Goal: Task Accomplishment & Management: Use online tool/utility

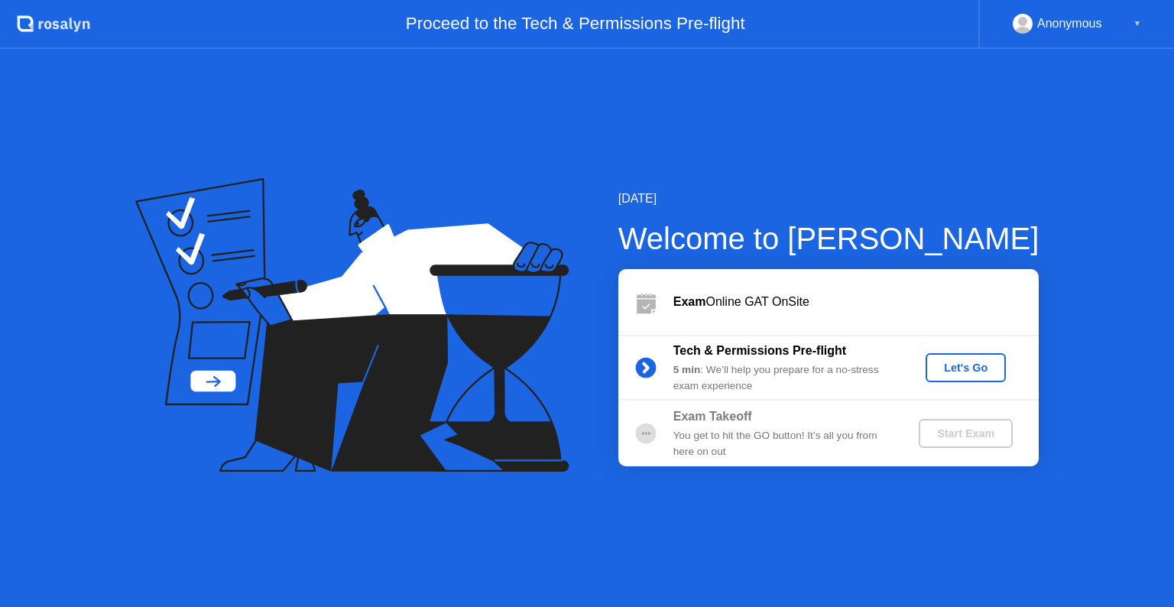
click at [954, 367] on div "Let's Go" at bounding box center [965, 367] width 68 height 12
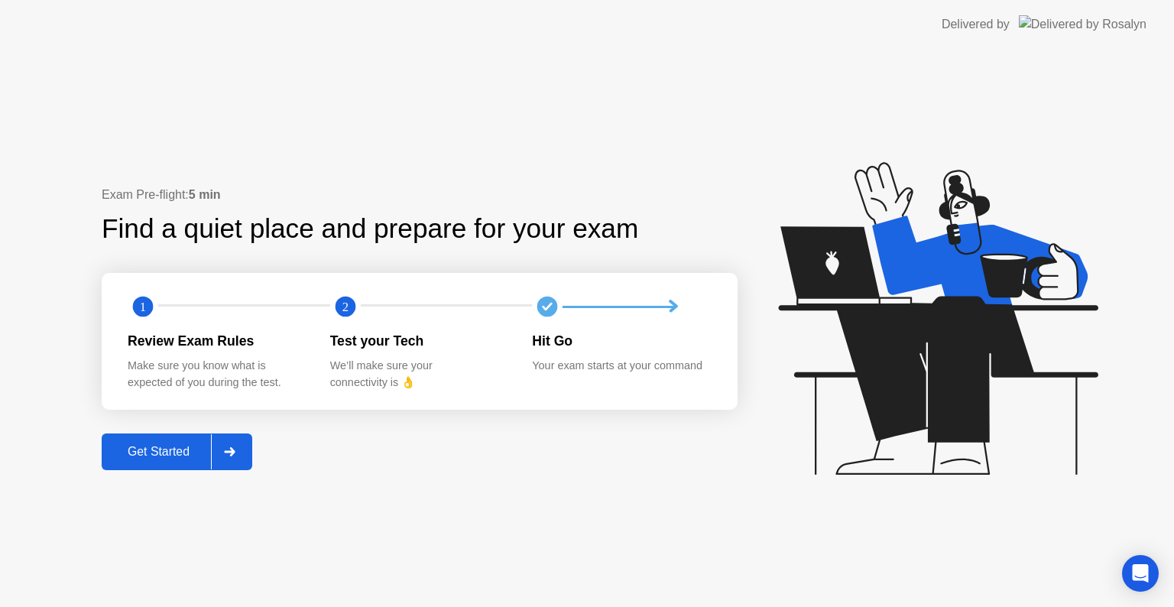
click at [165, 449] on div "Get Started" at bounding box center [158, 452] width 105 height 14
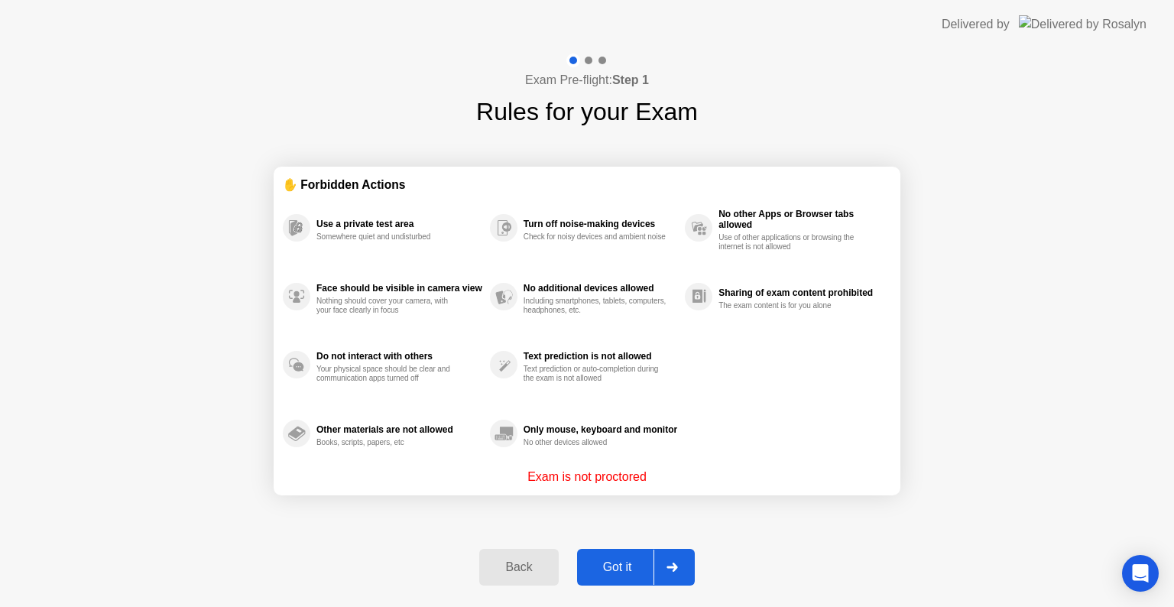
click at [616, 566] on div "Got it" at bounding box center [617, 567] width 72 height 14
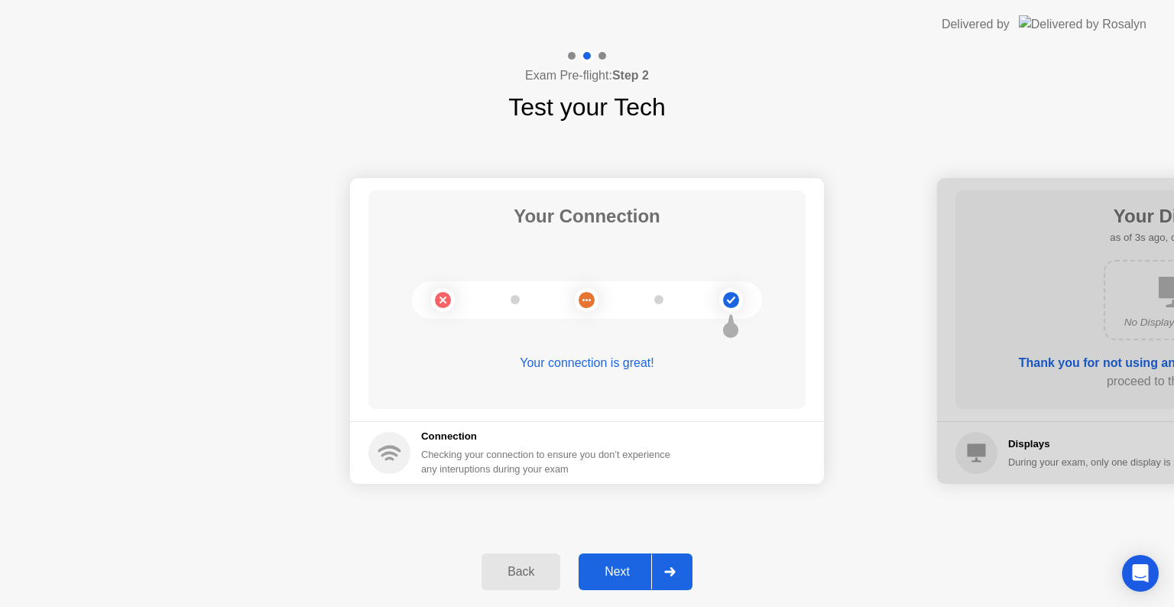
click at [620, 575] on div "Next" at bounding box center [617, 572] width 68 height 14
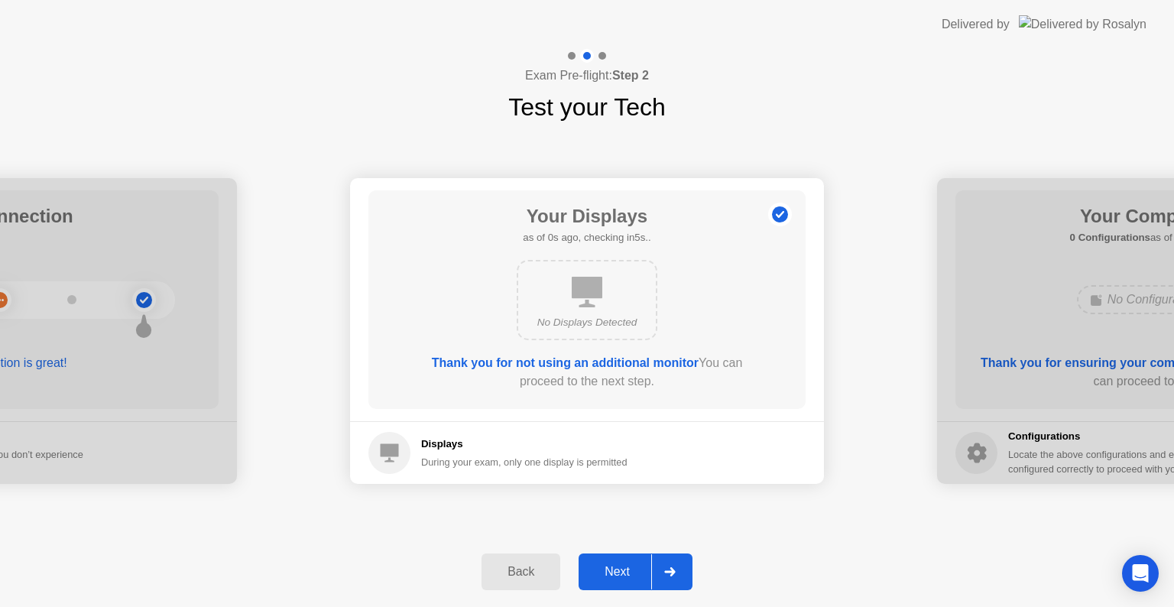
click at [620, 575] on div "Next" at bounding box center [617, 572] width 68 height 14
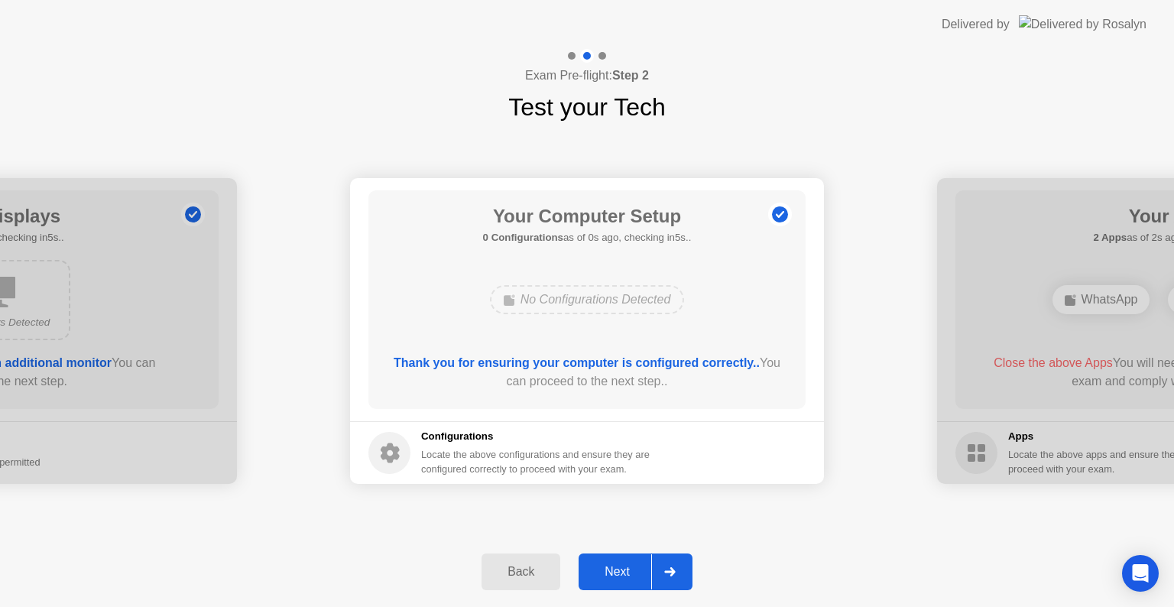
click at [620, 575] on div "Next" at bounding box center [617, 572] width 68 height 14
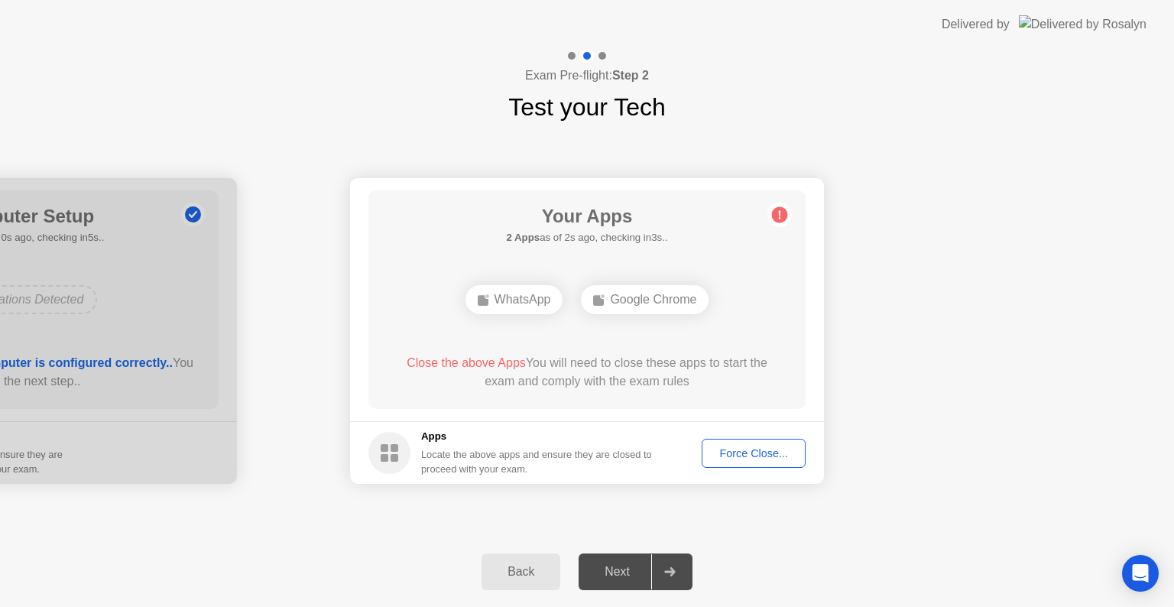
click at [746, 451] on div "Force Close..." at bounding box center [753, 453] width 93 height 12
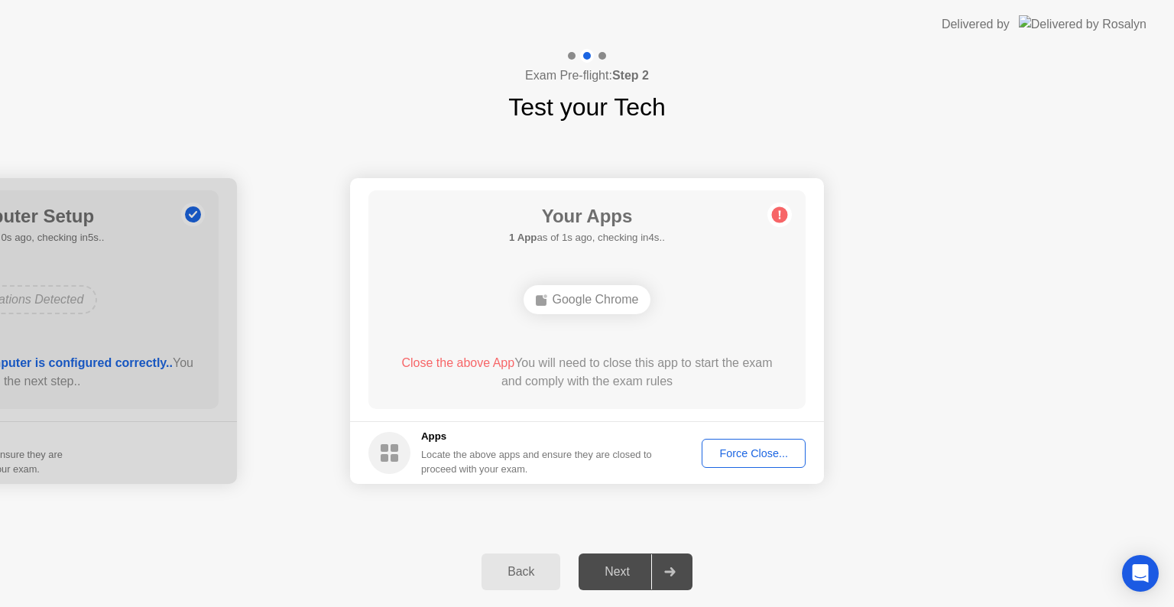
click at [729, 450] on div "Force Close..." at bounding box center [753, 453] width 93 height 12
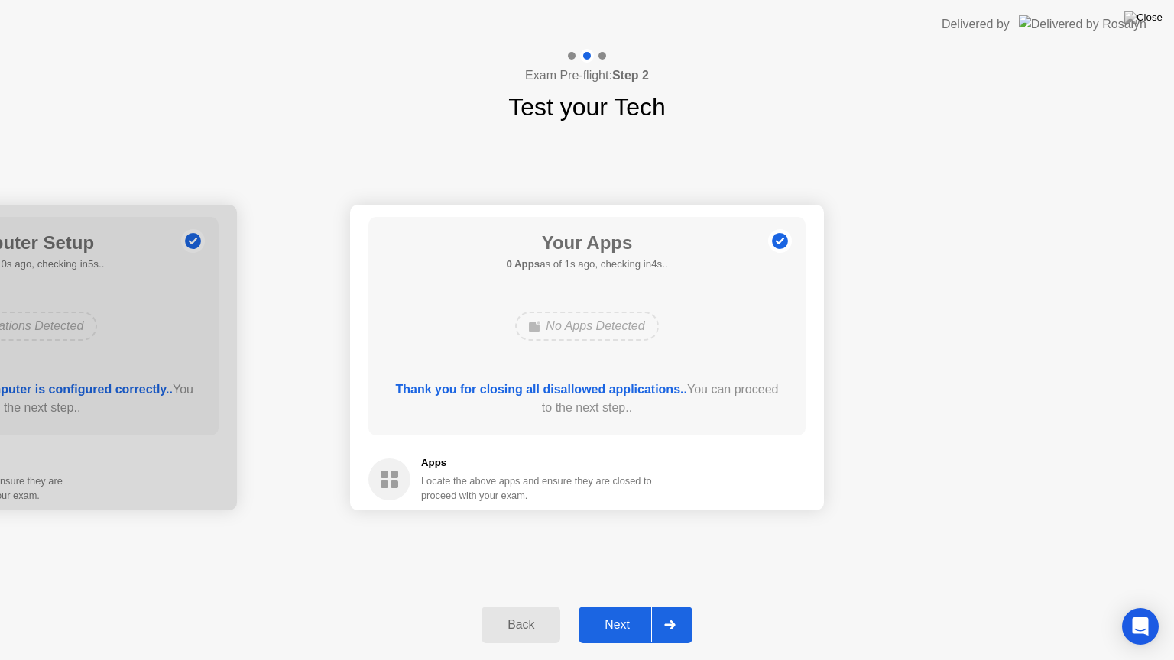
click at [623, 606] on div "Next" at bounding box center [617, 625] width 68 height 14
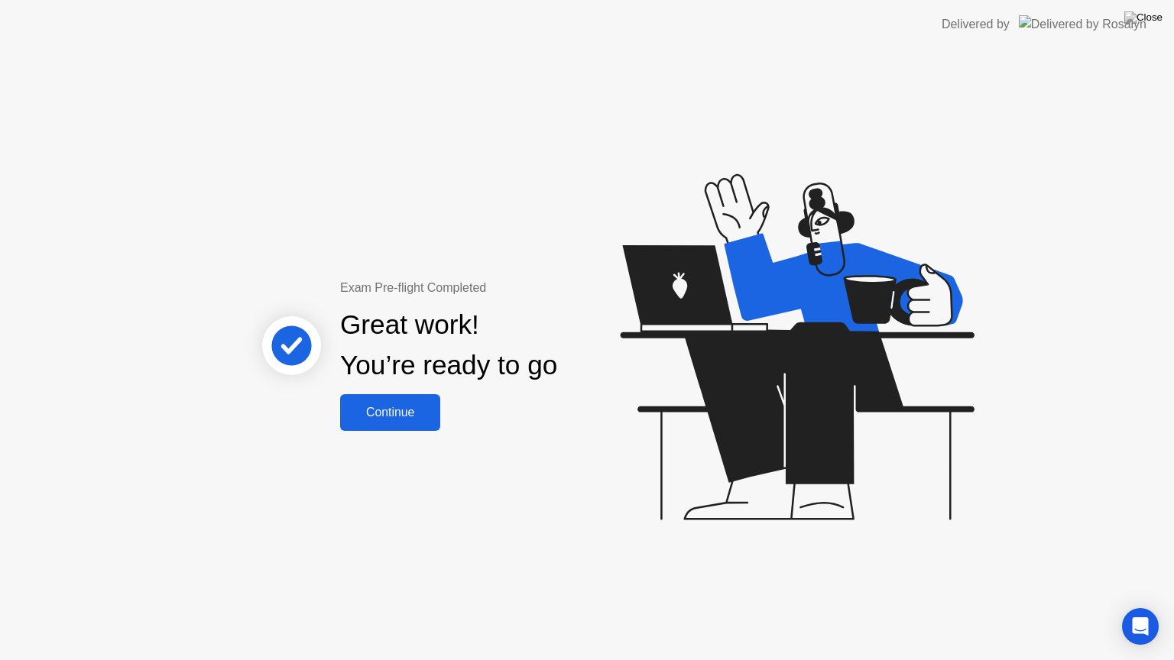
click at [419, 419] on div "Continue" at bounding box center [390, 413] width 91 height 14
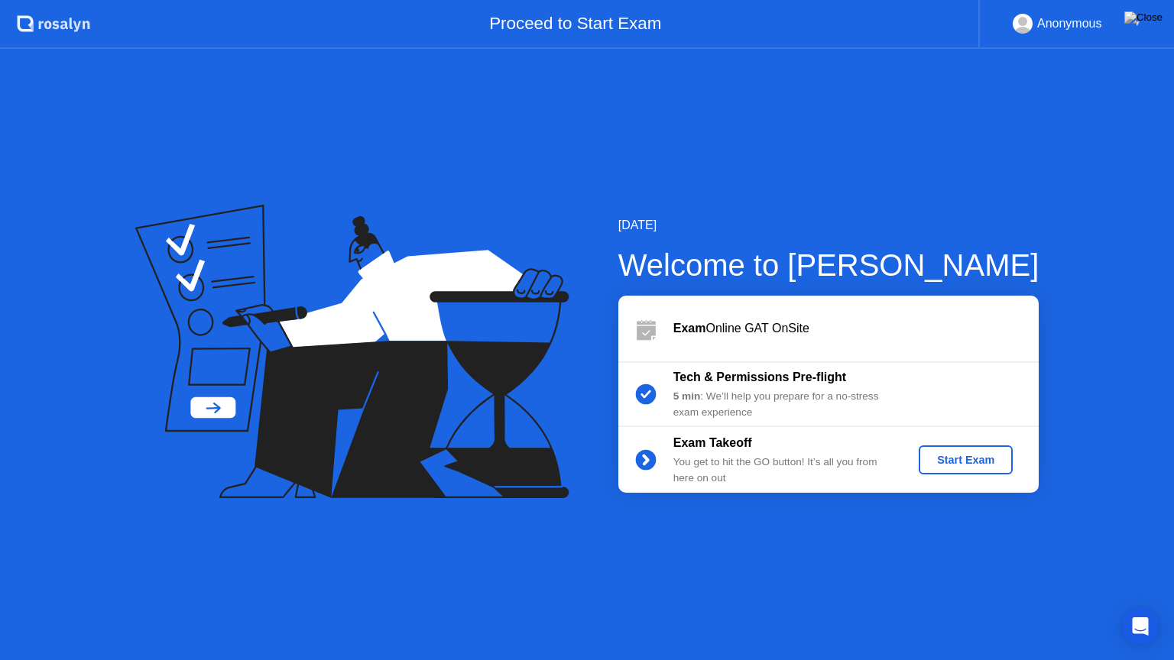
click at [984, 456] on div "Start Exam" at bounding box center [965, 460] width 82 height 12
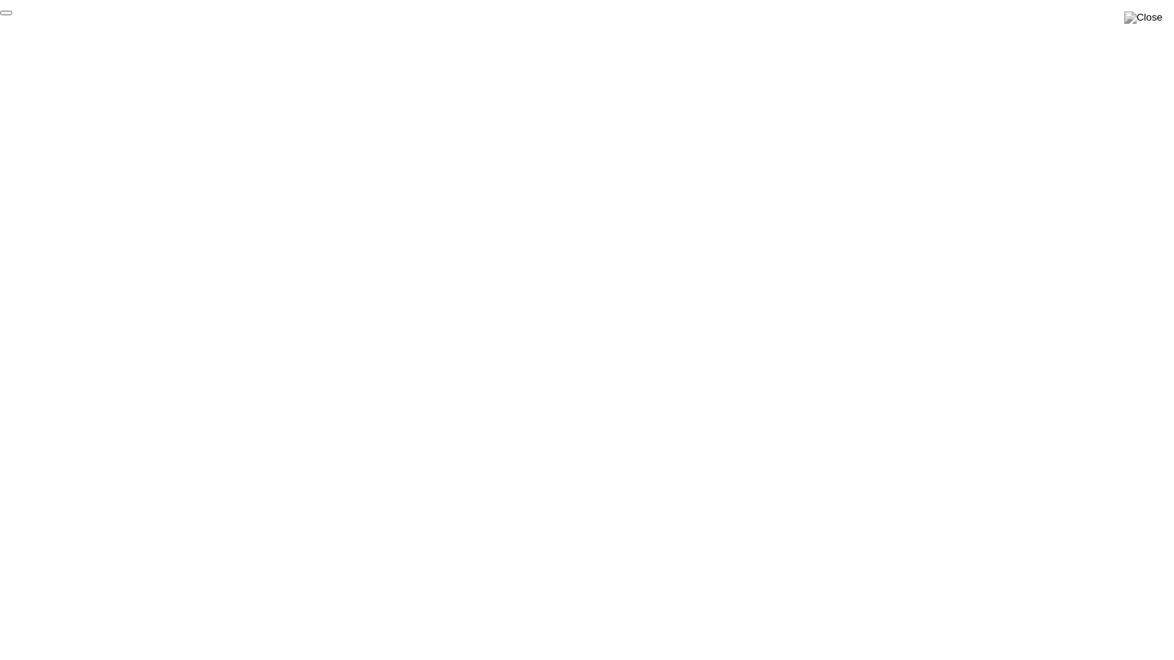
click div "End Proctoring Session"
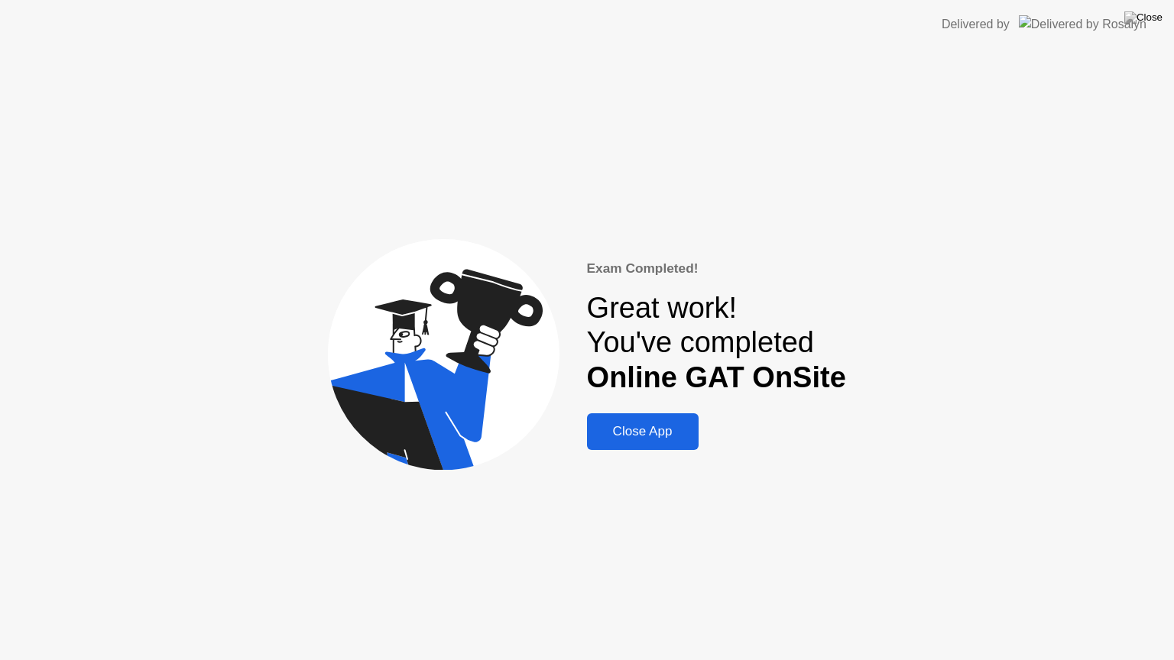
click at [679, 419] on button "Close App" at bounding box center [643, 431] width 112 height 37
